Goal: Navigation & Orientation: Find specific page/section

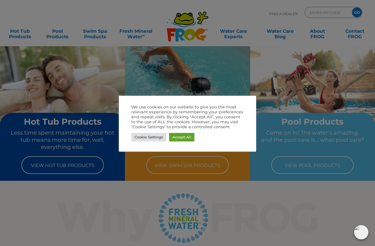
click at [154, 141] on link "Cookie Settings" at bounding box center [148, 137] width 35 height 9
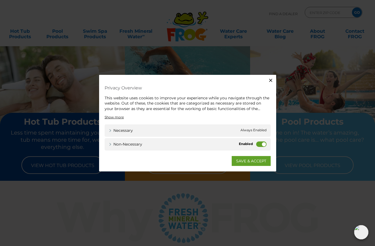
click at [258, 146] on label "Non-necessary" at bounding box center [261, 143] width 10 height 5
click at [0, 0] on input "Non-necessary" at bounding box center [0, 0] width 0 height 0
click at [249, 164] on link "SAVE & ACCEPT" at bounding box center [251, 161] width 39 height 10
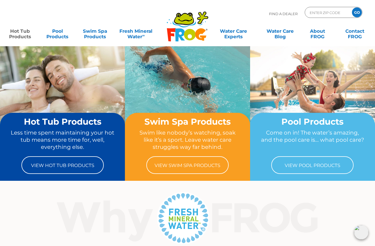
click at [16, 37] on link "Hot Tub Products" at bounding box center [19, 31] width 29 height 11
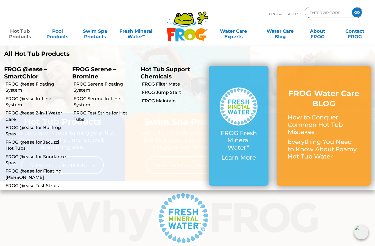
click at [26, 36] on link "Hot Tub Products" at bounding box center [19, 31] width 29 height 11
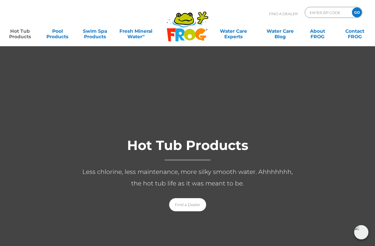
click at [314, 10] on input "ENTER ZIP CODE" at bounding box center [328, 13] width 37 height 8
type input "frog"
click at [197, 207] on link "Find a Dealer" at bounding box center [187, 204] width 37 height 13
